Goal: Task Accomplishment & Management: Use online tool/utility

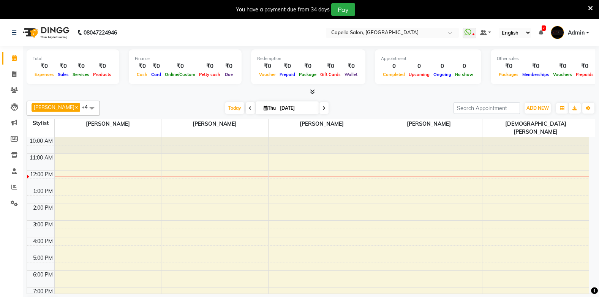
scroll to position [19, 0]
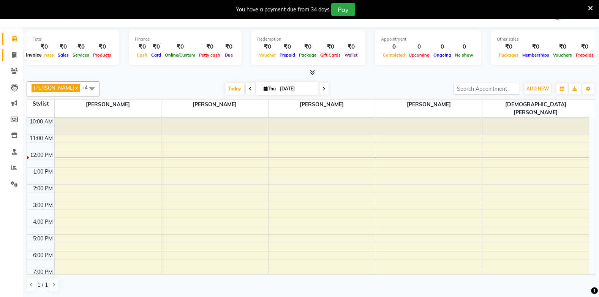
click at [13, 56] on icon at bounding box center [14, 55] width 4 height 6
select select "service"
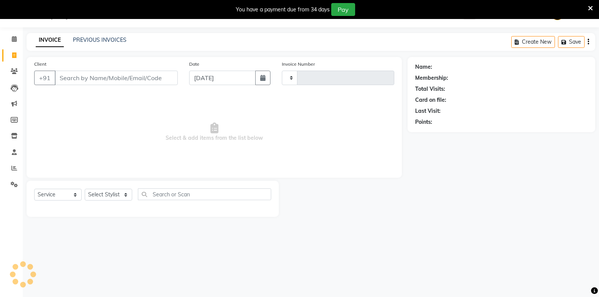
scroll to position [19, 0]
type input "1842"
select select "810"
click at [73, 78] on input "Client" at bounding box center [116, 78] width 123 height 14
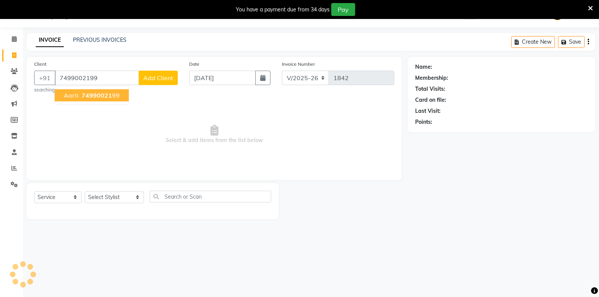
type input "7499002199"
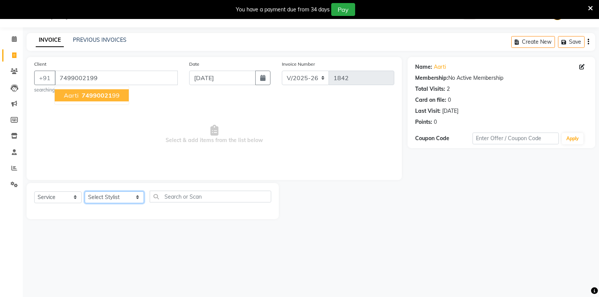
click at [98, 201] on select "Select Stylist Admin Arman Barsagade BHARTI SAHARE Capello Gadhchiroli Lakhan b…" at bounding box center [114, 198] width 59 height 12
select select "24875"
click at [85, 192] on select "Select Stylist Admin Arman Barsagade BHARTI SAHARE Capello Gadhchiroli Lakhan b…" at bounding box center [114, 198] width 59 height 12
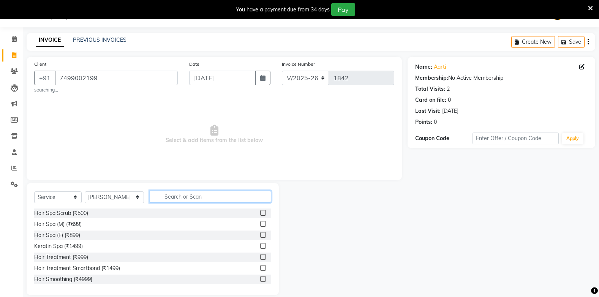
click at [181, 194] on input "text" at bounding box center [210, 197] width 121 height 12
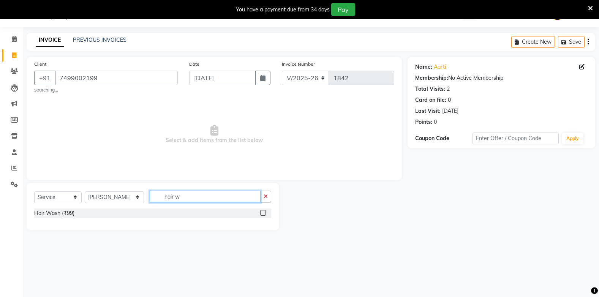
type input "hair w"
click at [264, 213] on label at bounding box center [263, 213] width 6 height 6
click at [264, 213] on input "checkbox" at bounding box center [262, 213] width 5 height 5
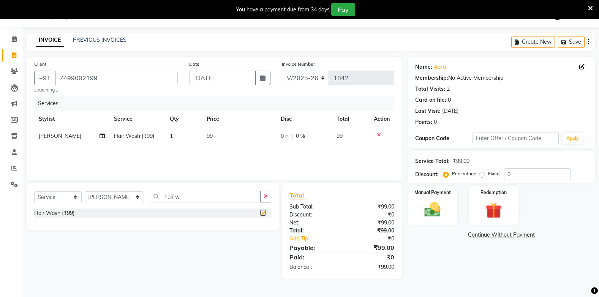
checkbox input "false"
click at [207, 134] on span "99" at bounding box center [210, 136] width 6 height 7
select select "24875"
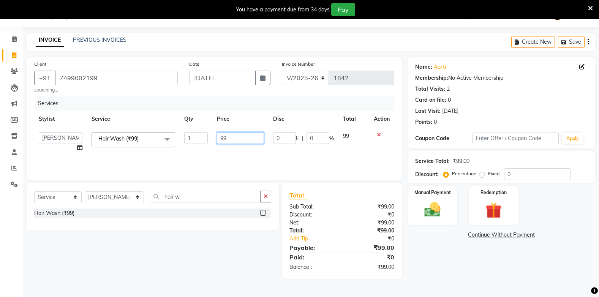
click at [236, 138] on input "99" at bounding box center [240, 138] width 47 height 12
type input "9"
type input "2"
type input "200"
click at [233, 146] on div "Services Stylist Service Qty Price Disc Total Action Admin Arman Barsagade BHAR…" at bounding box center [214, 135] width 360 height 76
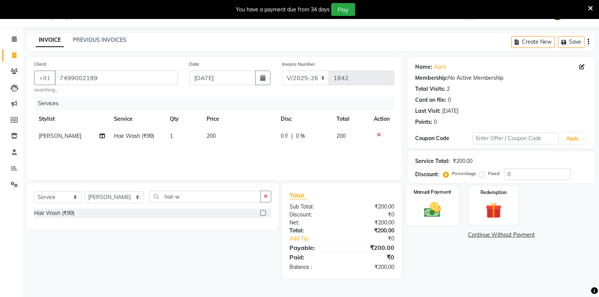
click at [437, 215] on img at bounding box center [432, 209] width 27 height 19
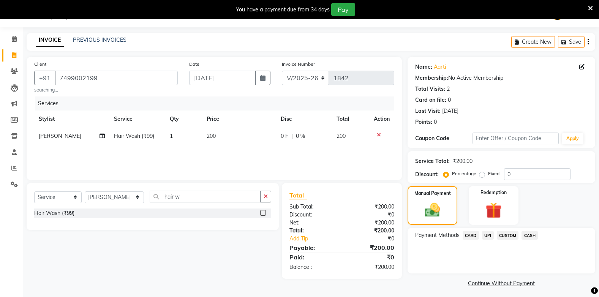
click at [488, 235] on span "UPI" at bounding box center [488, 235] width 12 height 9
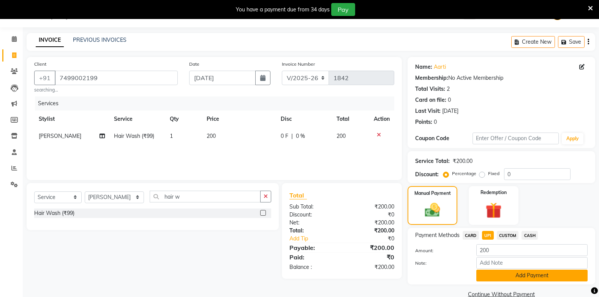
click at [512, 274] on button "Add Payment" at bounding box center [532, 276] width 111 height 12
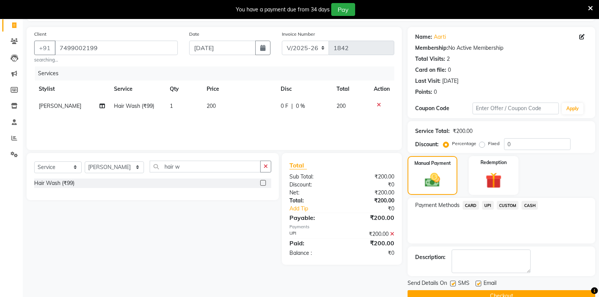
scroll to position [65, 0]
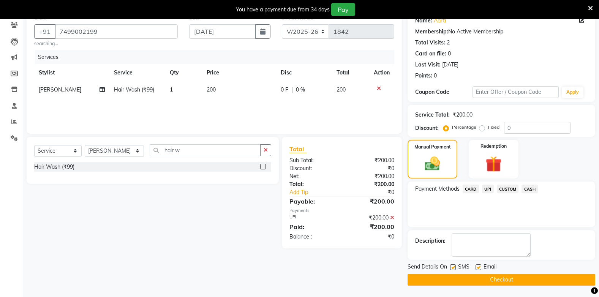
click at [516, 279] on button "Checkout" at bounding box center [502, 280] width 188 height 12
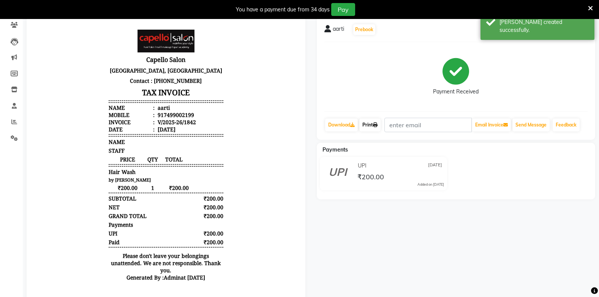
click at [372, 125] on link "Print" at bounding box center [370, 125] width 21 height 13
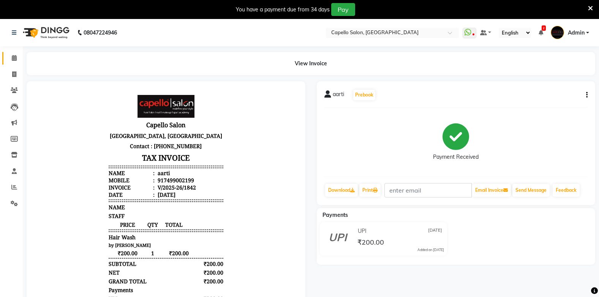
click at [14, 54] on link "Calendar" at bounding box center [11, 58] width 18 height 13
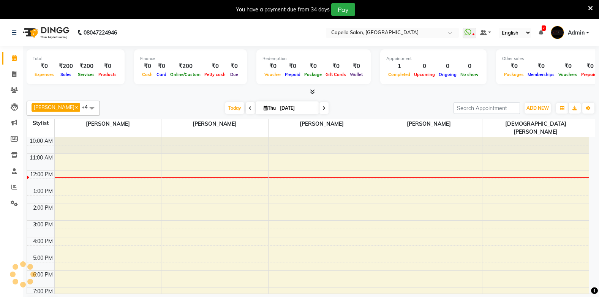
scroll to position [5, 0]
